Goal: Information Seeking & Learning: Learn about a topic

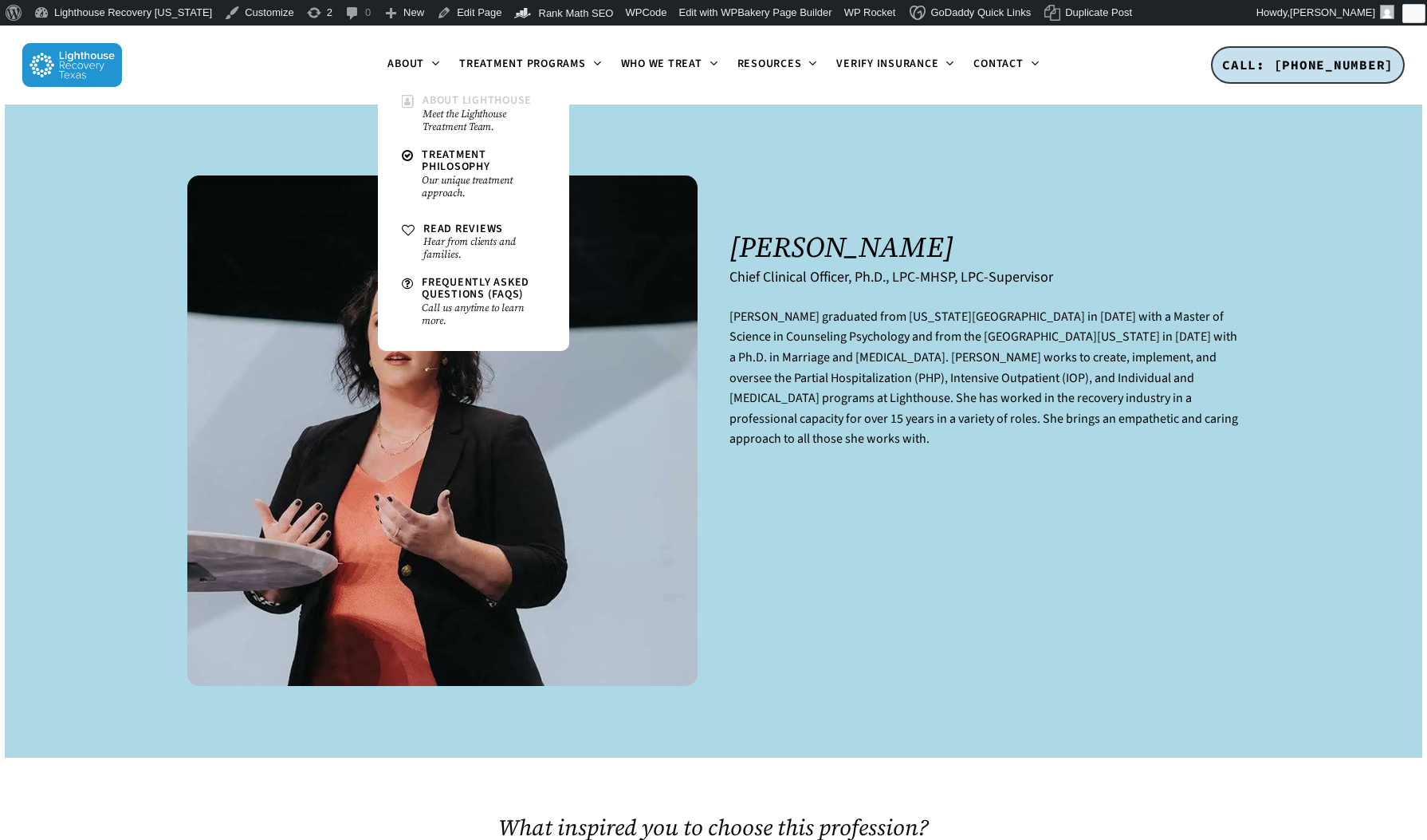
click at [446, 108] on small "Meet the Lighthouse Treatment Team." at bounding box center [484, 120] width 123 height 25
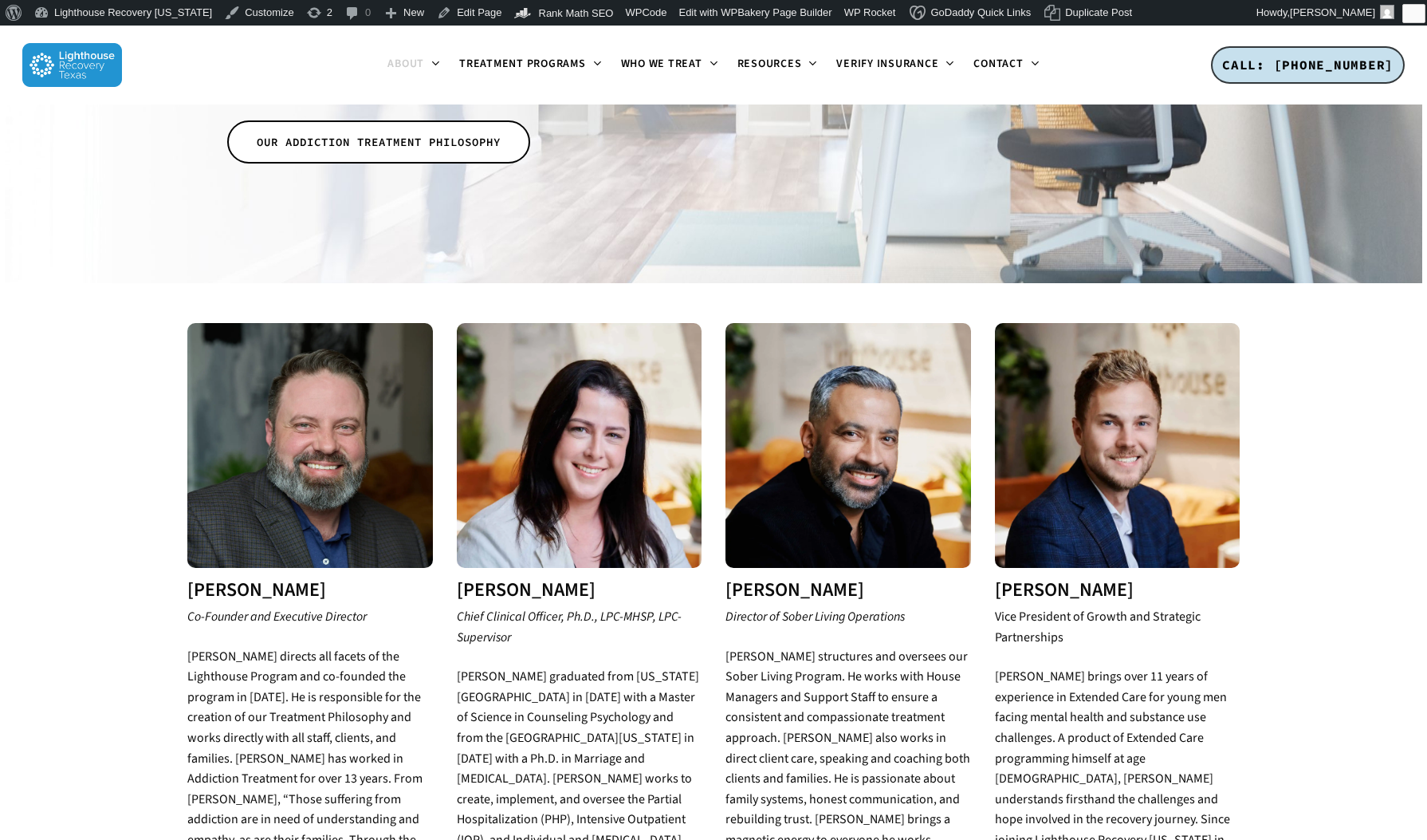
scroll to position [508, 0]
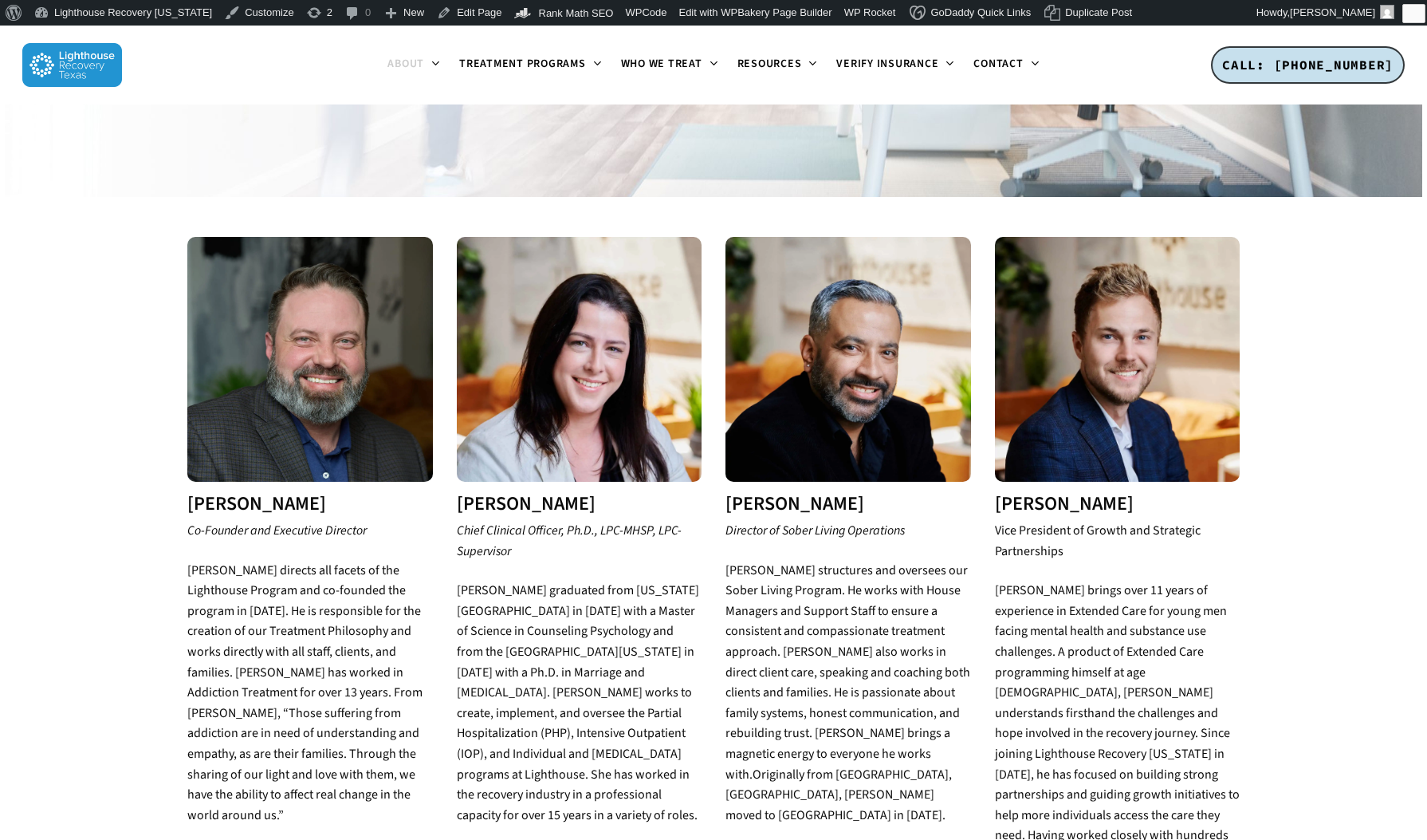
click at [630, 333] on img at bounding box center [579, 359] width 245 height 245
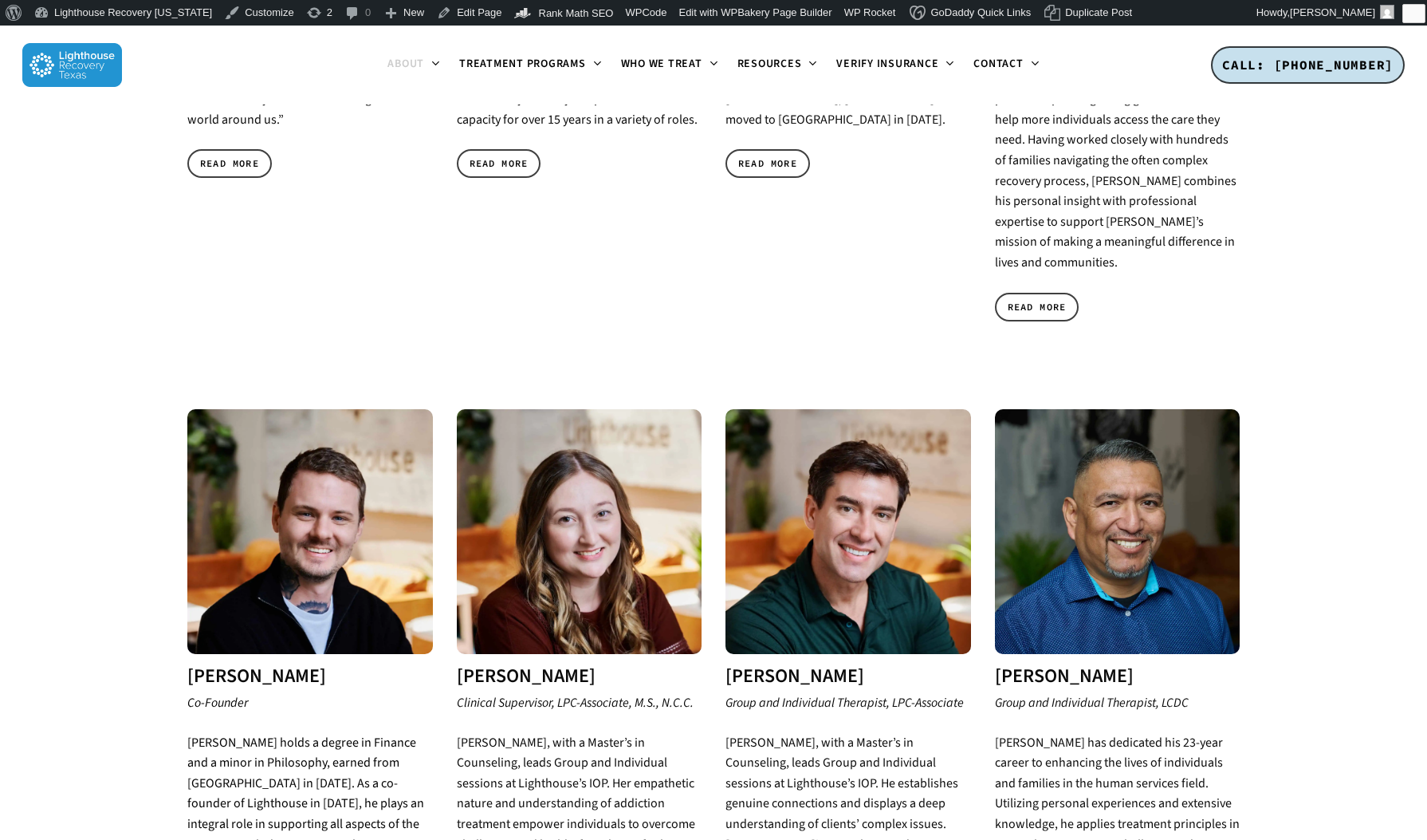
scroll to position [1184, 0]
